Goal: Task Accomplishment & Management: Use online tool/utility

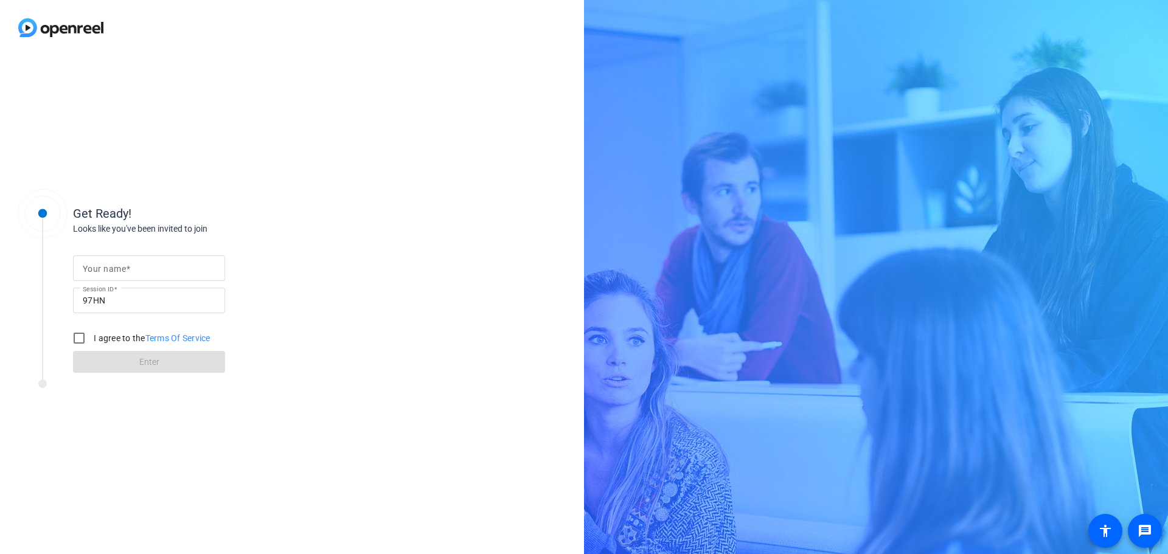
click at [99, 265] on mat-label "Your name" at bounding box center [104, 269] width 43 height 10
click at [99, 265] on input "Your name" at bounding box center [149, 268] width 133 height 15
type input "[PERSON_NAME]"
click at [77, 336] on input "I agree to the Terms Of Service" at bounding box center [79, 338] width 24 height 24
checkbox input "true"
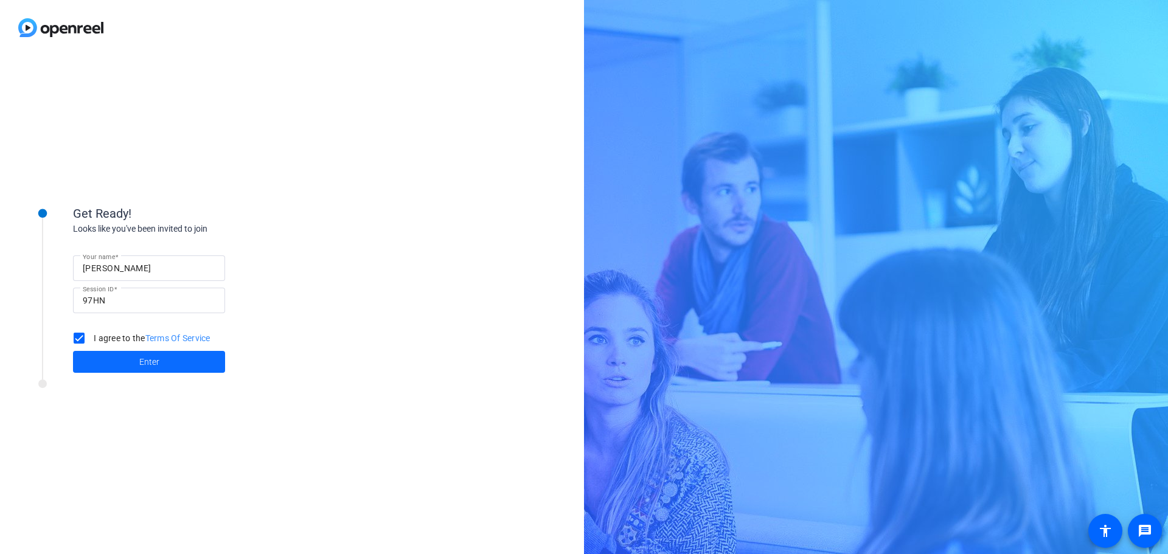
click at [98, 352] on span at bounding box center [149, 361] width 152 height 29
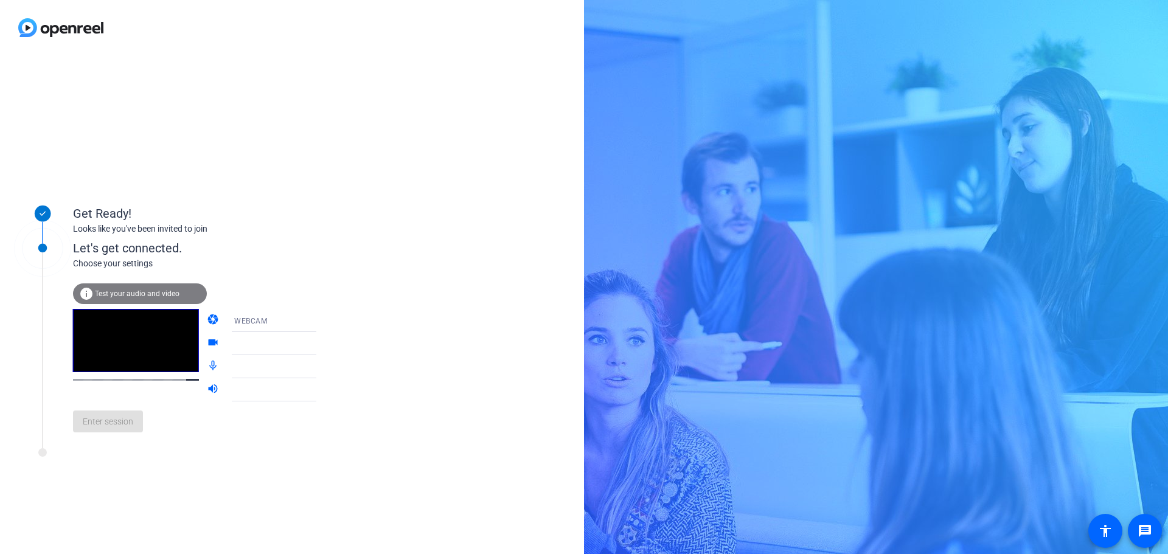
drag, startPoint x: 100, startPoint y: 207, endPoint x: 336, endPoint y: 241, distance: 238.4
click at [336, 241] on div "Get Ready! Looks like you've been invited to join Let's get connected. Choose y…" at bounding box center [292, 304] width 584 height 499
click at [290, 322] on mat-form-field "WEBCAM" at bounding box center [282, 320] width 116 height 23
click at [277, 346] on span "OBS Virtual Camera" at bounding box center [269, 344] width 71 height 9
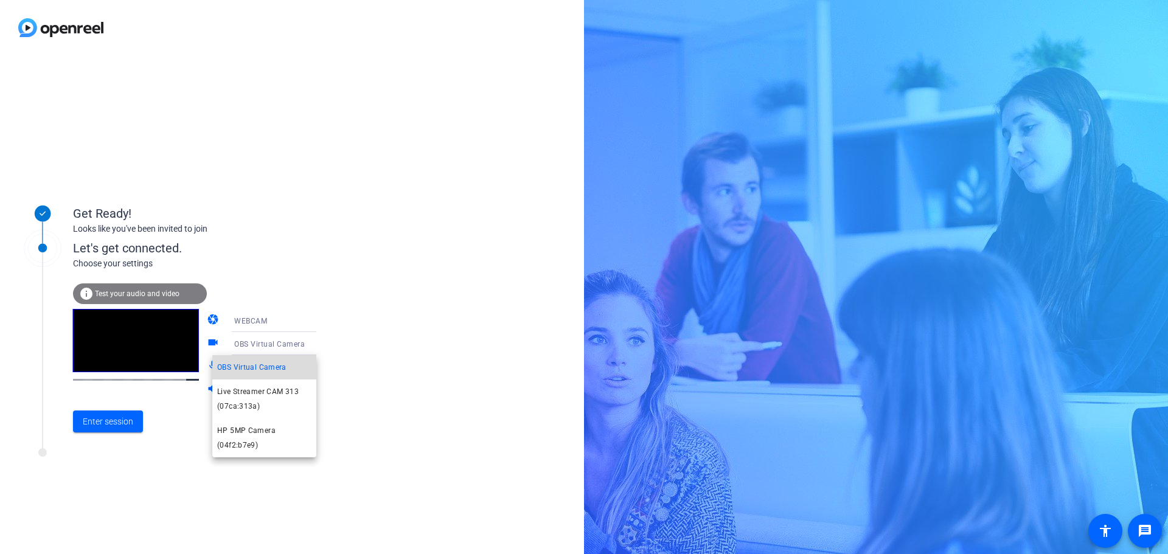
click at [282, 363] on span "OBS Virtual Camera" at bounding box center [251, 367] width 69 height 15
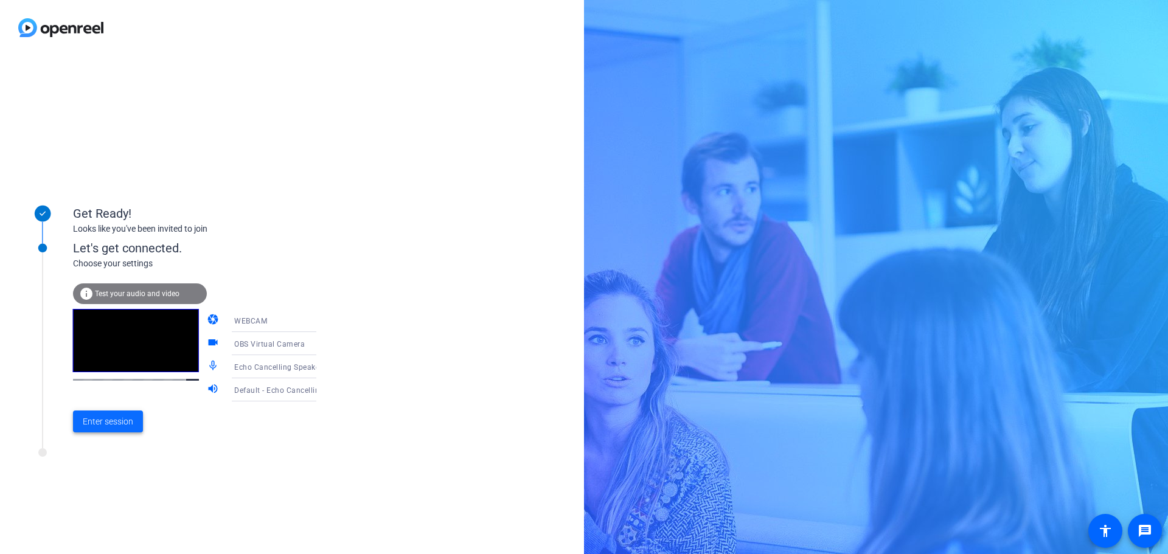
click at [91, 421] on span "Enter session" at bounding box center [108, 421] width 50 height 13
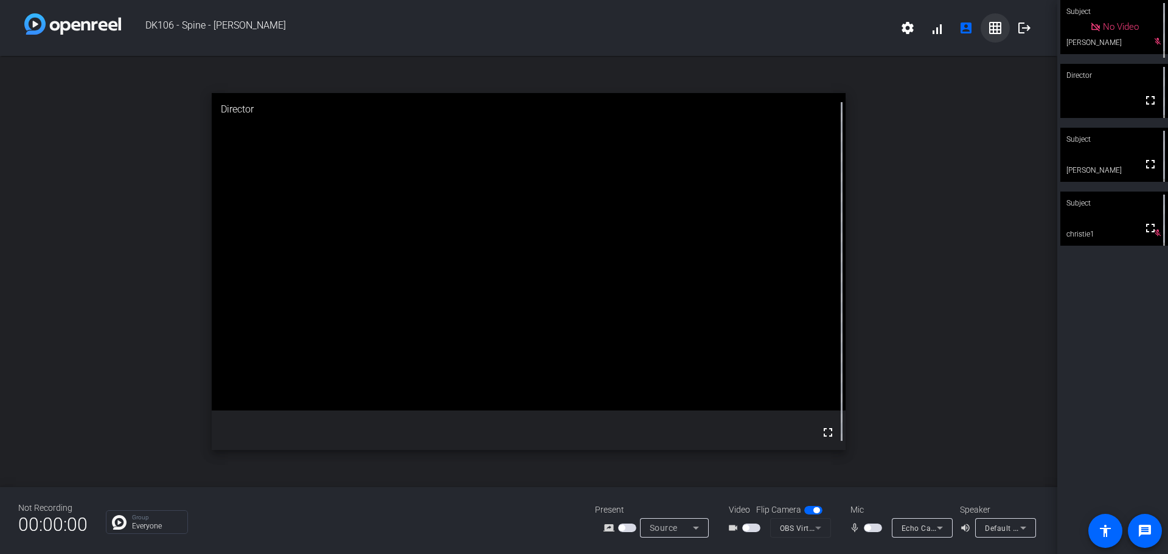
click at [998, 26] on mat-icon "grid_on" at bounding box center [995, 28] width 15 height 15
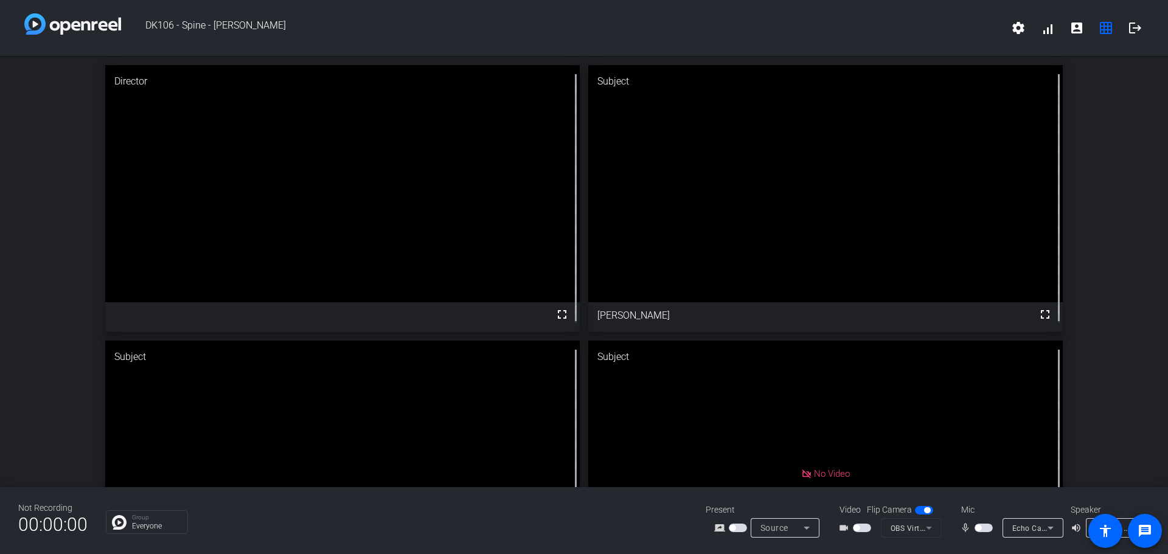
click at [628, 515] on div "Group Everyone" at bounding box center [397, 522] width 582 height 24
